Goal: Information Seeking & Learning: Learn about a topic

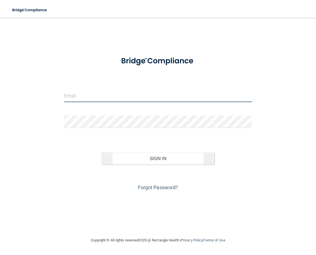
type input "[EMAIL_ADDRESS][PERSON_NAME][DOMAIN_NAME]"
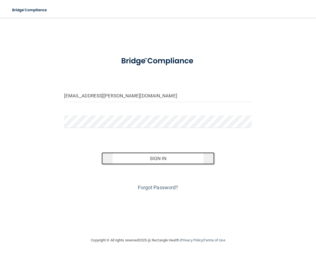
click at [147, 159] on button "Sign In" at bounding box center [158, 158] width 113 height 12
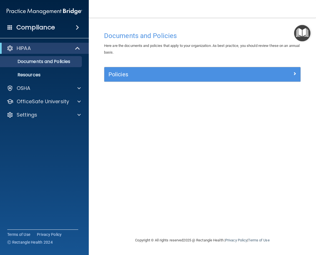
click at [79, 29] on span at bounding box center [77, 27] width 3 height 7
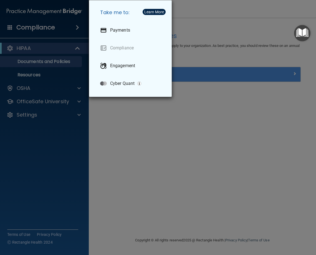
click at [166, 197] on div "Take me to: Payments Compliance Engagement Cyber Quant" at bounding box center [158, 127] width 316 height 255
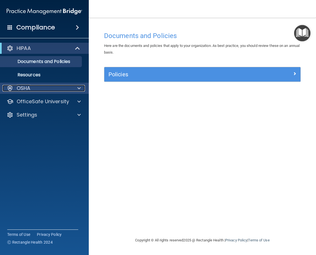
click at [19, 87] on p "OSHA" at bounding box center [24, 88] width 14 height 7
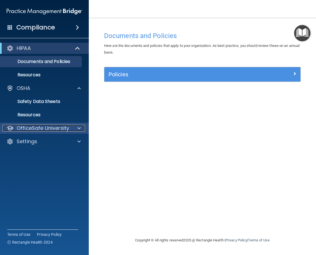
click at [19, 127] on p "OfficeSafe University" at bounding box center [43, 128] width 52 height 7
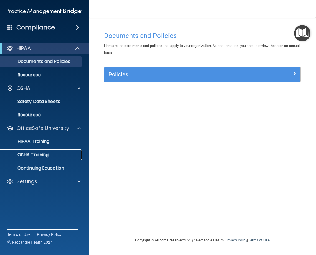
click at [32, 156] on p "OSHA Training" at bounding box center [26, 155] width 45 height 6
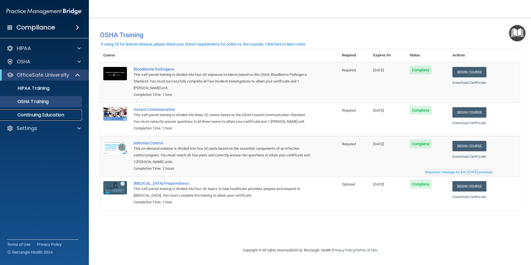
click at [39, 114] on p "Continuing Education" at bounding box center [42, 115] width 76 height 6
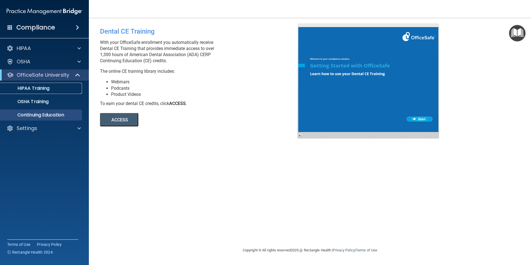
click at [36, 87] on p "HIPAA Training" at bounding box center [27, 89] width 46 height 6
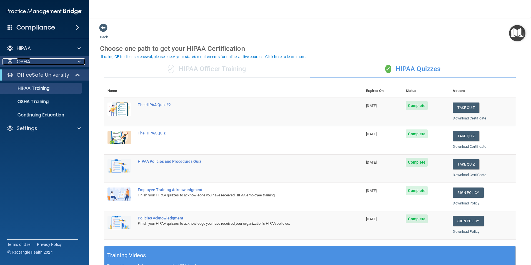
click at [80, 62] on span at bounding box center [78, 61] width 3 height 7
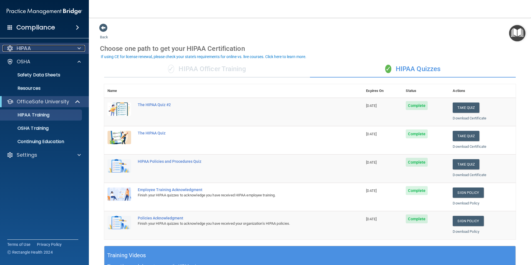
click at [77, 48] on div at bounding box center [78, 48] width 14 height 7
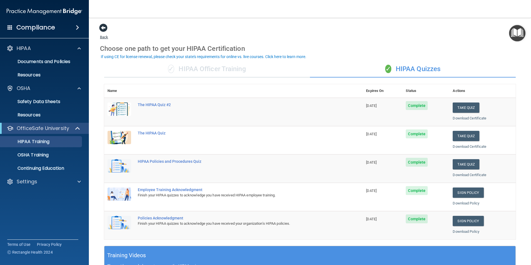
click at [101, 26] on span at bounding box center [103, 28] width 8 height 8
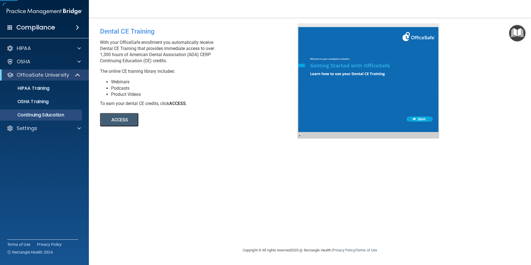
click at [102, 26] on div "Dental CE Training" at bounding box center [201, 31] width 202 height 16
click at [27, 28] on h4 "Compliance" at bounding box center [35, 28] width 39 height 8
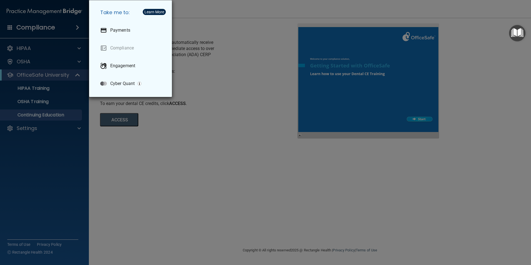
click at [12, 30] on div "Take me to: Payments Compliance Engagement Cyber Quant" at bounding box center [265, 132] width 531 height 265
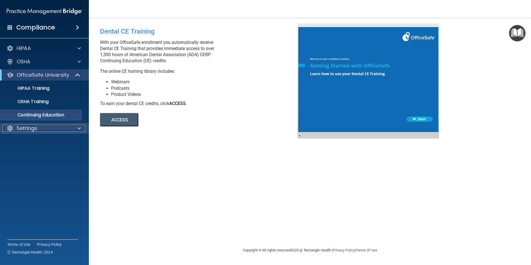
click at [22, 129] on p "Settings" at bounding box center [27, 128] width 21 height 7
click at [24, 142] on p "My Account" at bounding box center [42, 142] width 76 height 6
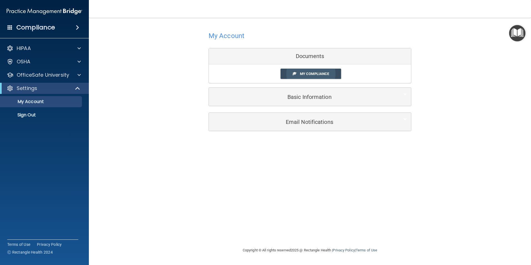
click at [312, 73] on span "My Compliance" at bounding box center [314, 74] width 29 height 4
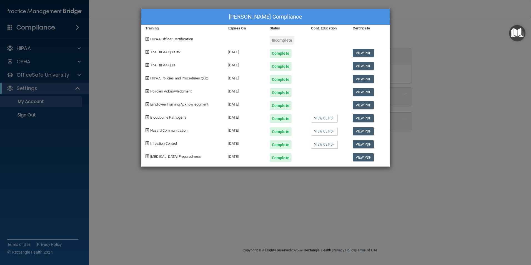
click at [312, 79] on div at bounding box center [327, 77] width 41 height 13
click at [147, 39] on span at bounding box center [147, 39] width 4 height 4
click at [148, 38] on span at bounding box center [147, 39] width 4 height 4
click at [316, 31] on div "Maylani Maurer's Compliance Training Expires On Status Cont. Education Certific…" at bounding box center [265, 132] width 531 height 265
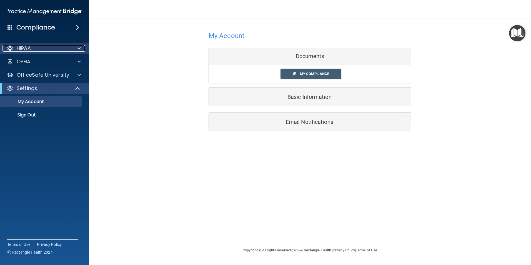
click at [35, 50] on div "HIPAA" at bounding box center [36, 48] width 69 height 7
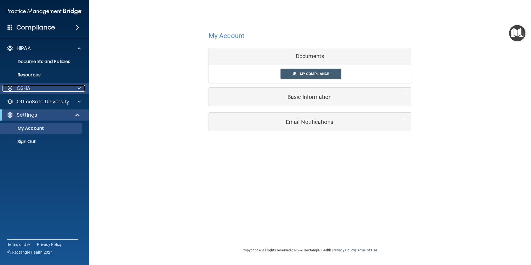
click at [21, 88] on p "OSHA" at bounding box center [24, 88] width 14 height 7
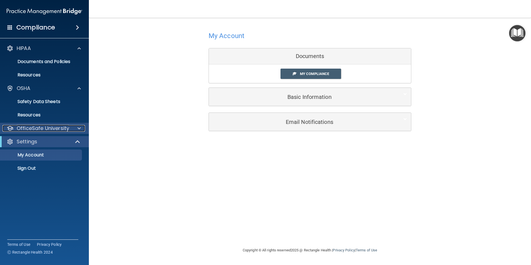
click at [24, 126] on p "OfficeSafe University" at bounding box center [43, 128] width 52 height 7
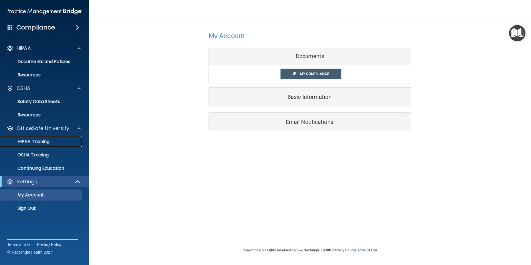
click at [22, 143] on p "HIPAA Training" at bounding box center [27, 142] width 46 height 6
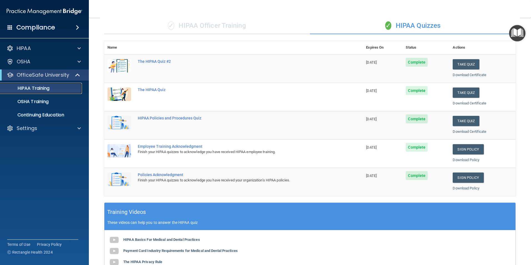
scroll to position [14, 0]
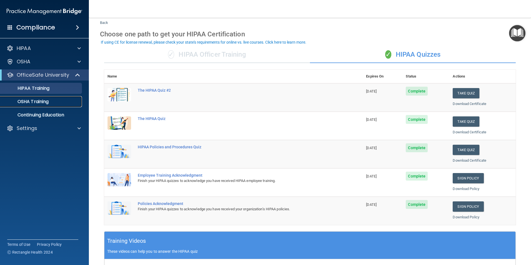
click at [44, 103] on p "OSHA Training" at bounding box center [26, 102] width 45 height 6
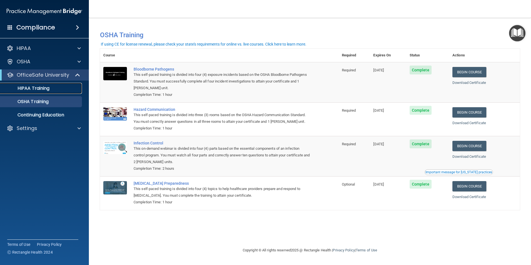
click at [36, 84] on link "HIPAA Training" at bounding box center [37, 88] width 87 height 11
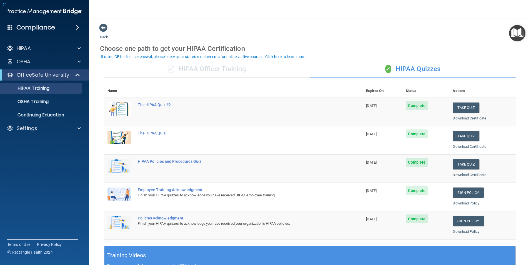
click at [207, 62] on div "✓ HIPAA Officer Training" at bounding box center [207, 69] width 206 height 17
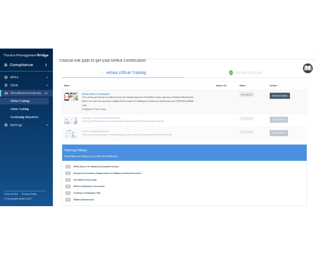
scroll to position [28, 0]
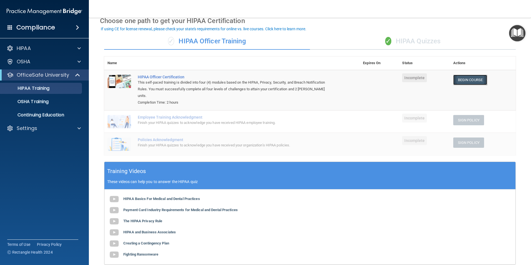
click at [316, 78] on link "Begin Course" at bounding box center [470, 80] width 34 height 10
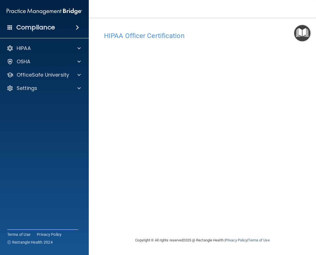
click at [26, 155] on accordion "HIPAA Documents and Policies Report an Incident Business Associates Emergency P…" at bounding box center [44, 112] width 89 height 143
click at [42, 151] on accordion "HIPAA Documents and Policies Report an Incident Business Associates Emergency P…" at bounding box center [44, 112] width 89 height 143
